Goal: Find specific page/section: Find specific page/section

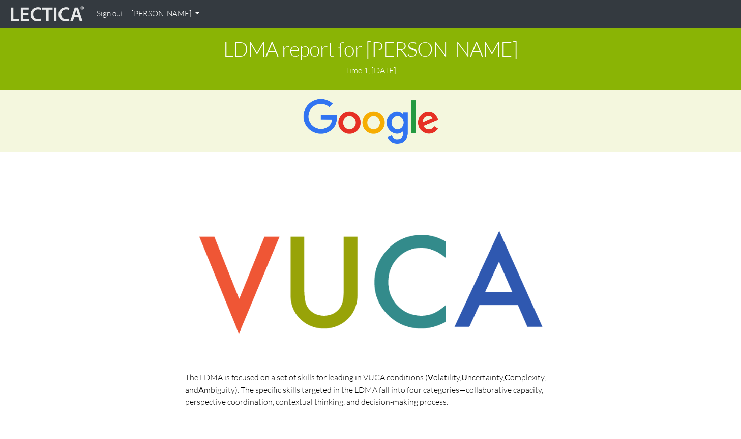
click at [64, 8] on img at bounding box center [46, 14] width 76 height 19
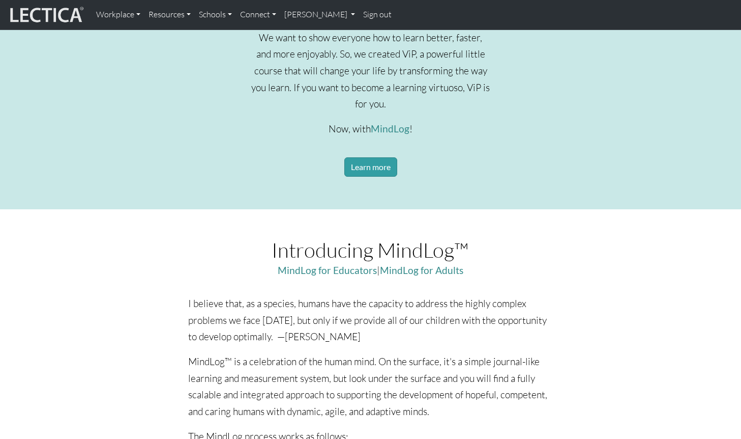
scroll to position [401, 0]
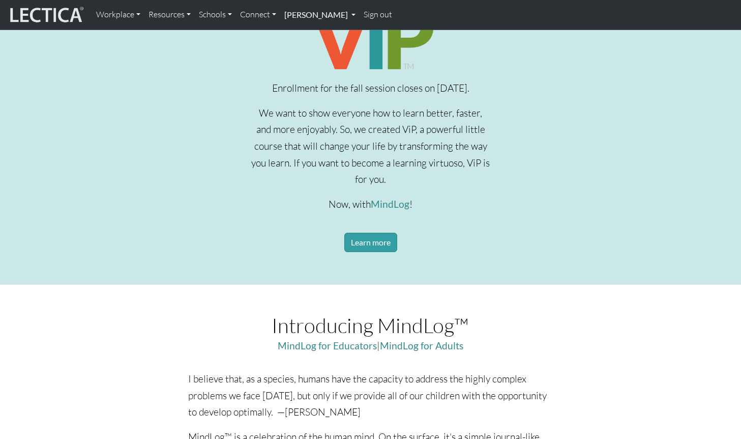
click at [303, 11] on link "[PERSON_NAME]" at bounding box center [319, 14] width 79 height 21
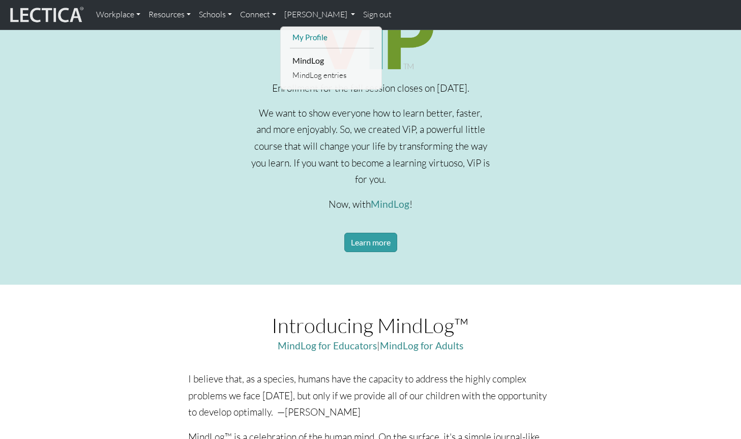
click at [315, 35] on link "My Profile" at bounding box center [332, 37] width 84 height 13
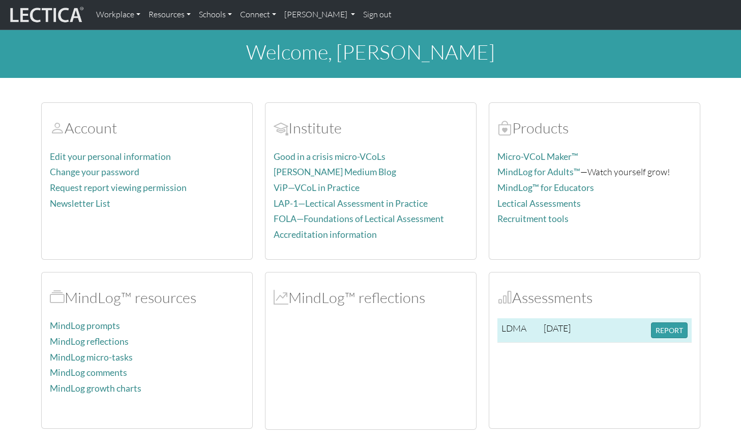
click at [664, 341] on td "REPORT" at bounding box center [669, 330] width 45 height 24
click at [670, 333] on button "REPORT" at bounding box center [669, 330] width 37 height 16
